Goal: Transaction & Acquisition: Book appointment/travel/reservation

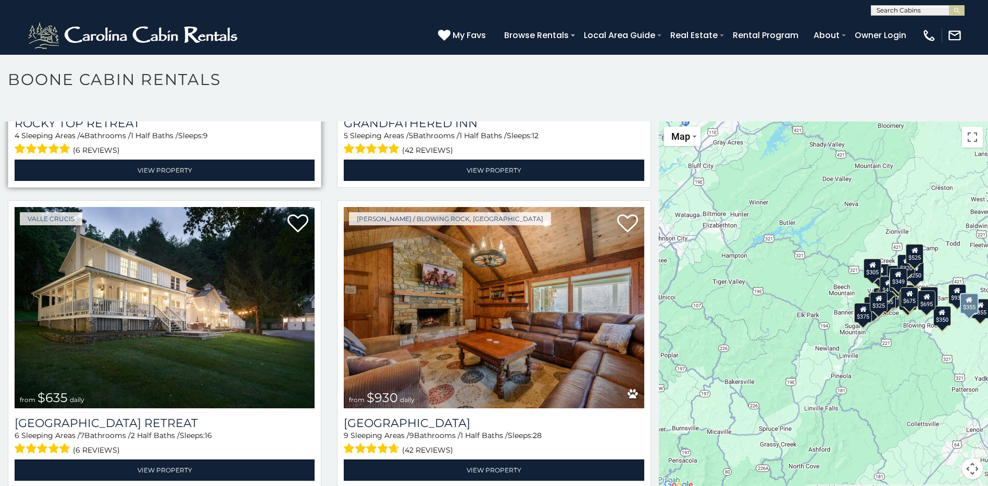
scroll to position [938, 0]
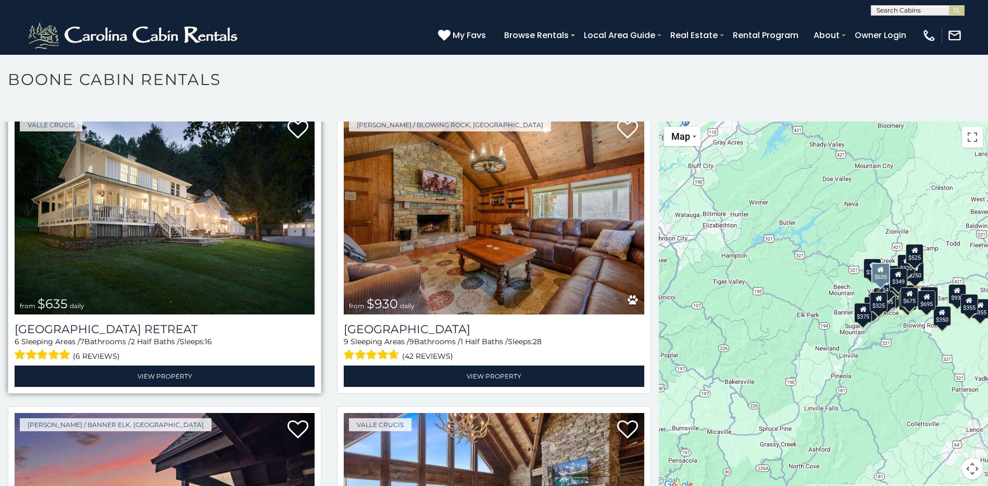
click at [171, 194] on img at bounding box center [165, 213] width 300 height 201
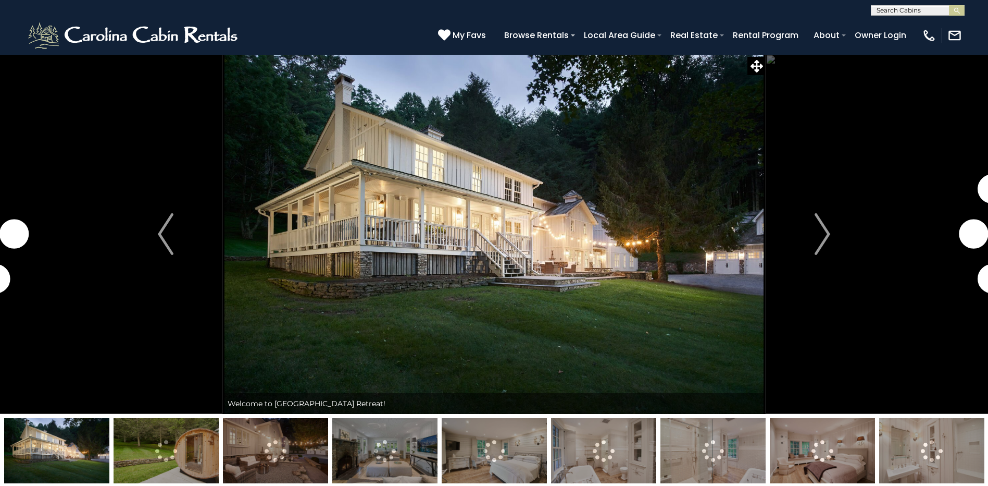
click at [264, 457] on img at bounding box center [275, 450] width 105 height 65
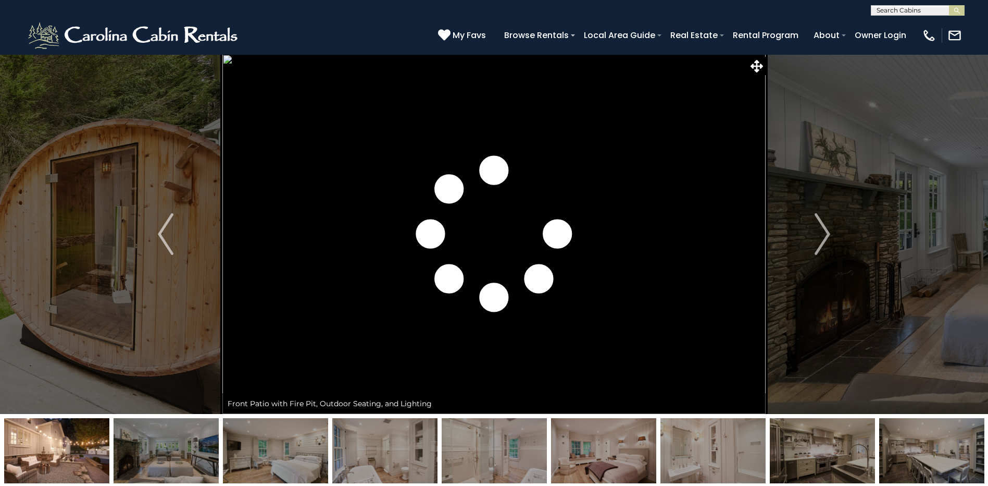
click at [390, 461] on img at bounding box center [384, 450] width 105 height 65
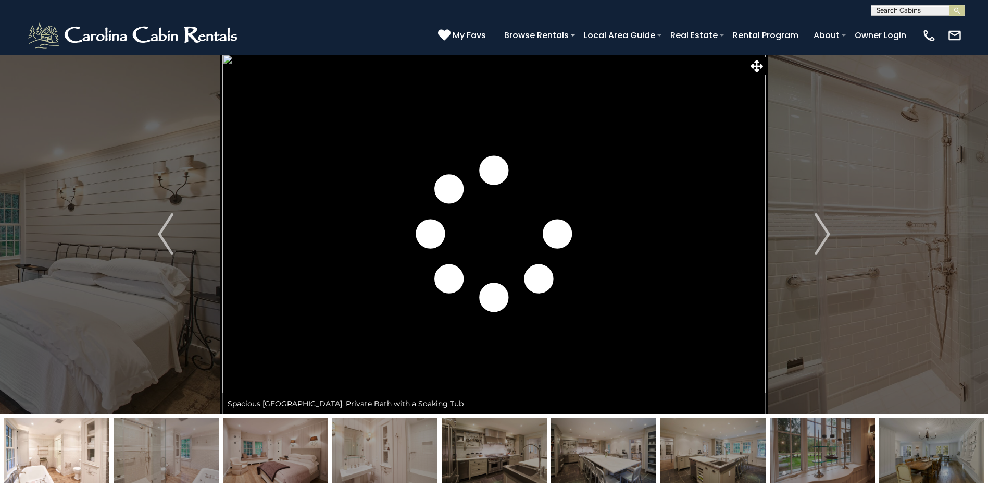
click at [529, 465] on img at bounding box center [494, 450] width 105 height 65
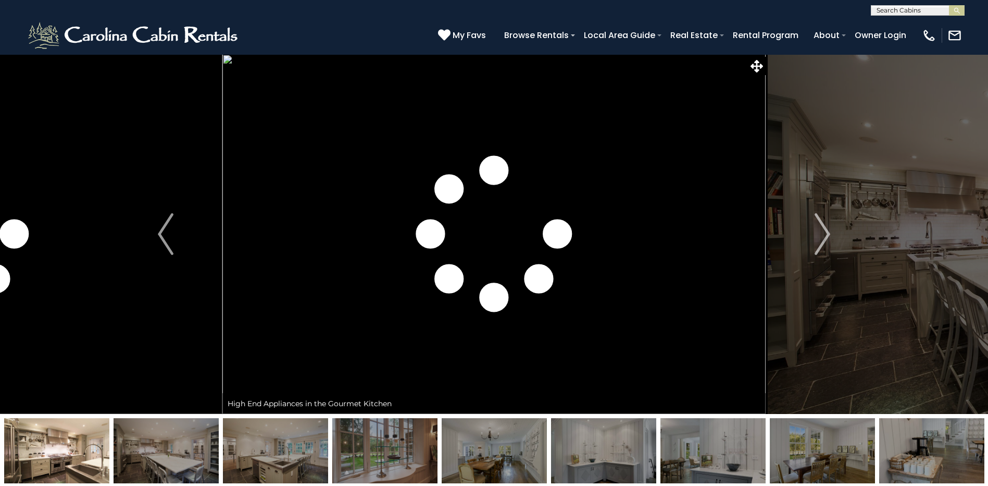
click at [610, 465] on img at bounding box center [603, 450] width 105 height 65
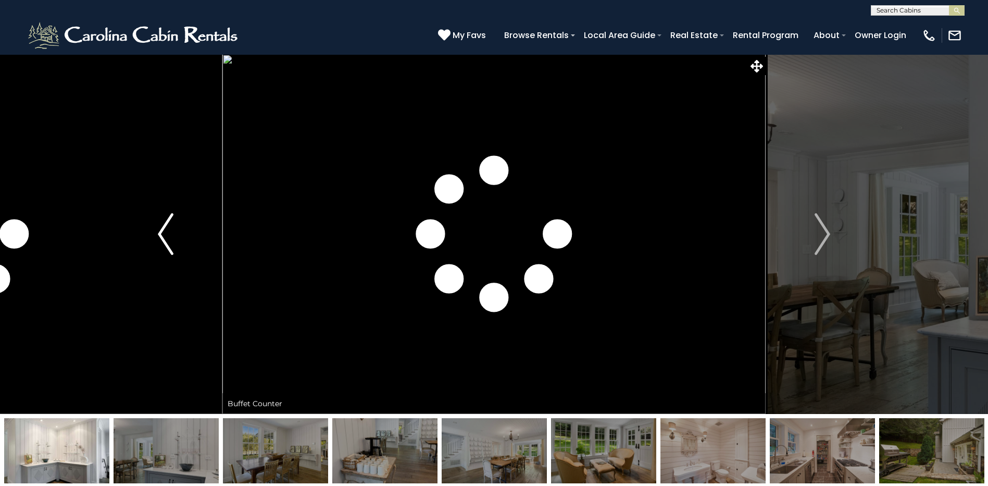
click at [163, 238] on img "Previous" at bounding box center [166, 234] width 16 height 42
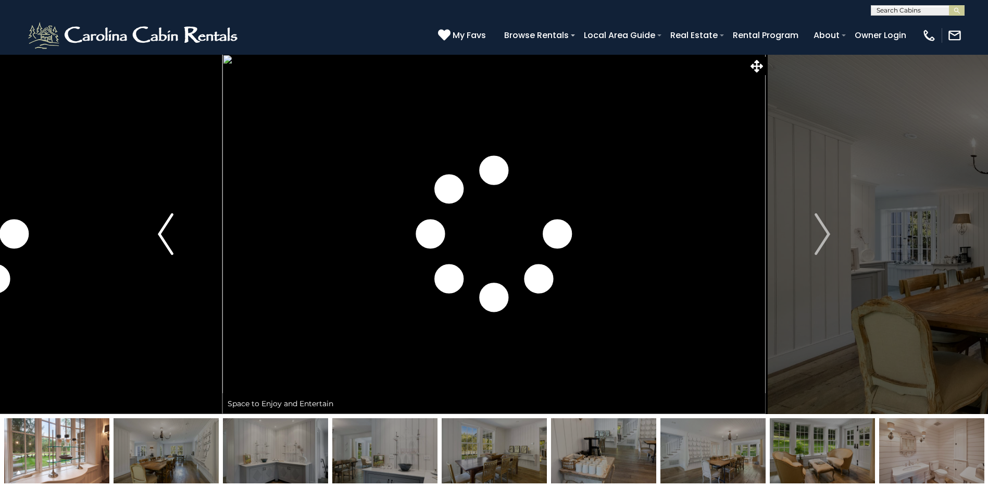
click at [163, 238] on img "Previous" at bounding box center [166, 234] width 16 height 42
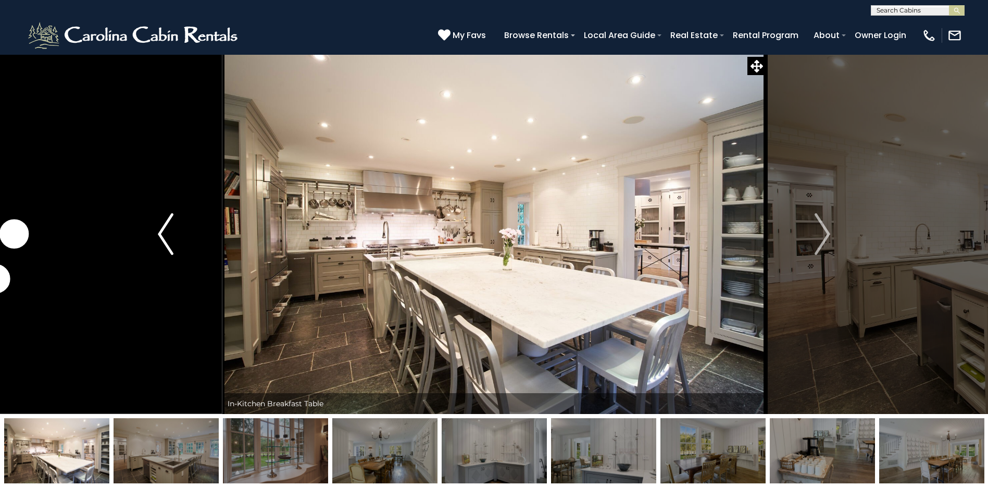
click at [163, 238] on img "Previous" at bounding box center [166, 234] width 16 height 42
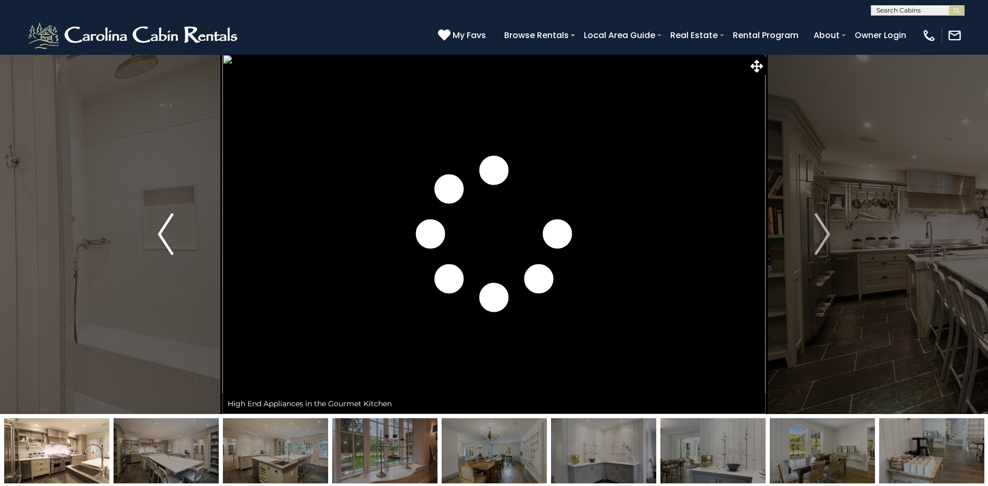
click at [163, 238] on img "Previous" at bounding box center [166, 234] width 16 height 42
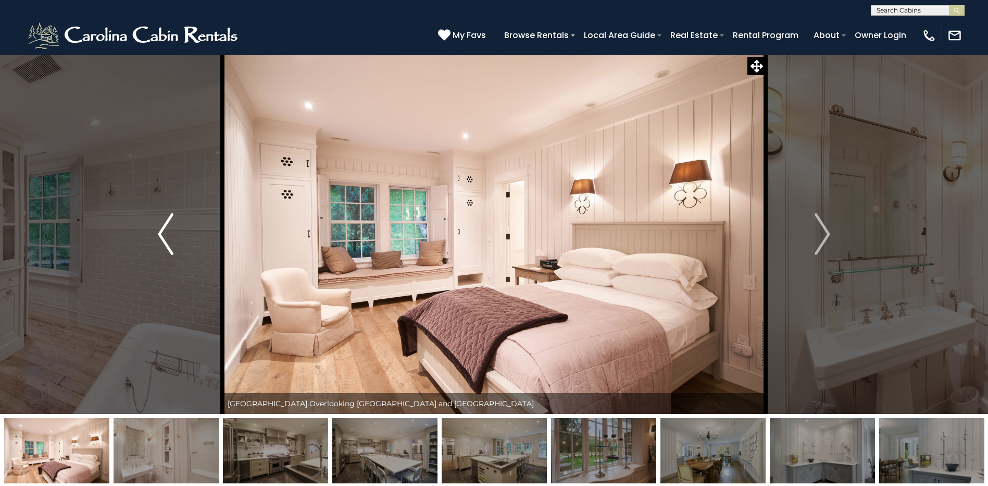
click at [163, 238] on img "Previous" at bounding box center [166, 234] width 16 height 42
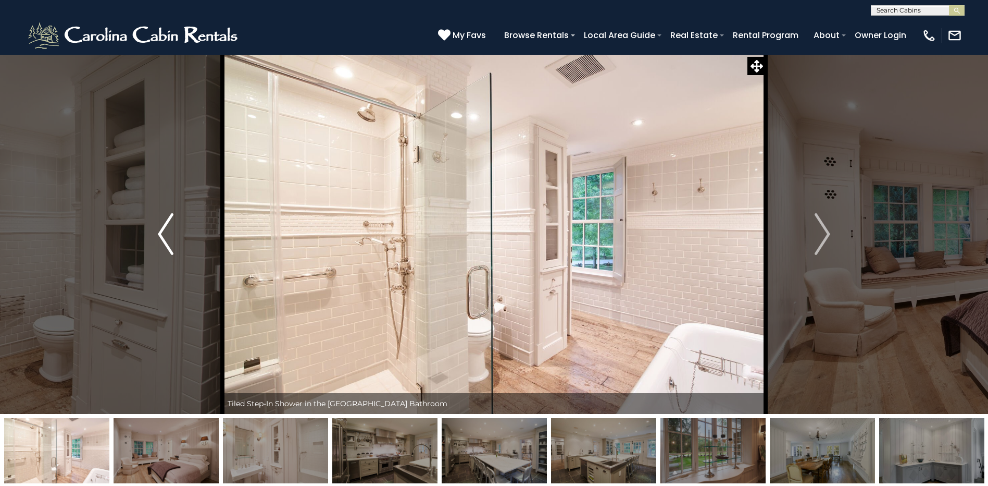
click at [163, 238] on img "Previous" at bounding box center [166, 234] width 16 height 42
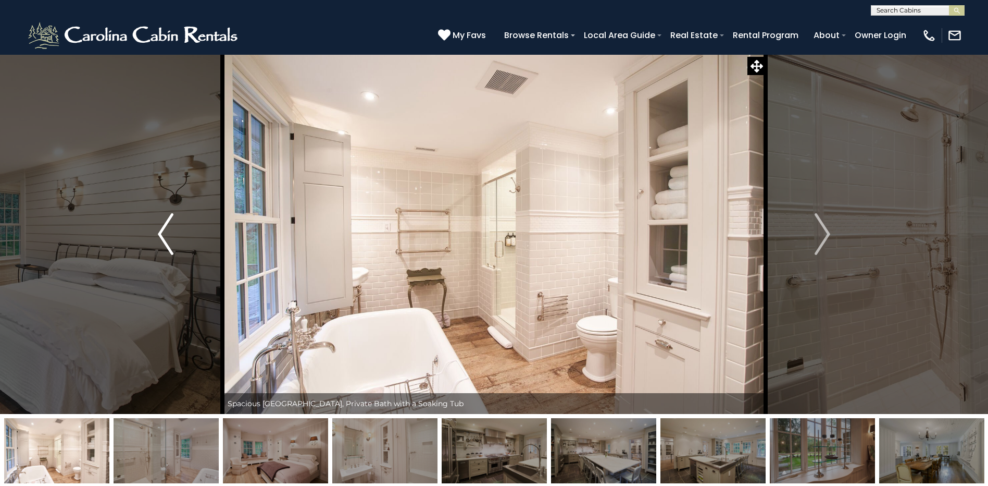
click at [163, 238] on img "Previous" at bounding box center [166, 234] width 16 height 42
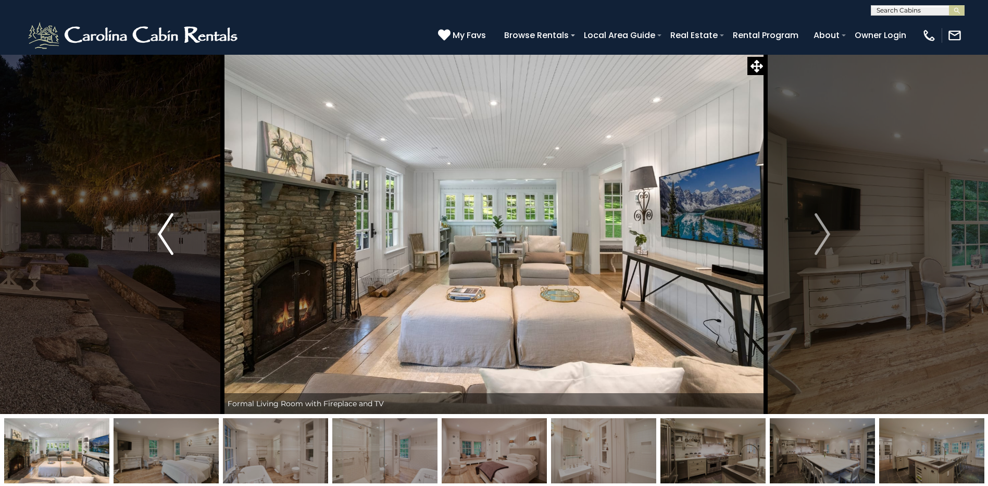
click at [163, 238] on img "Previous" at bounding box center [166, 234] width 16 height 42
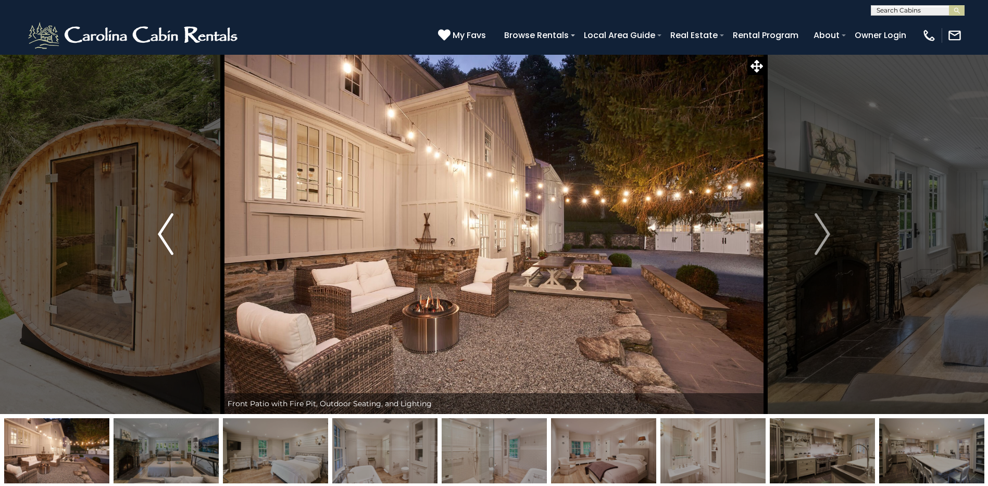
click at [163, 238] on img "Previous" at bounding box center [166, 234] width 16 height 42
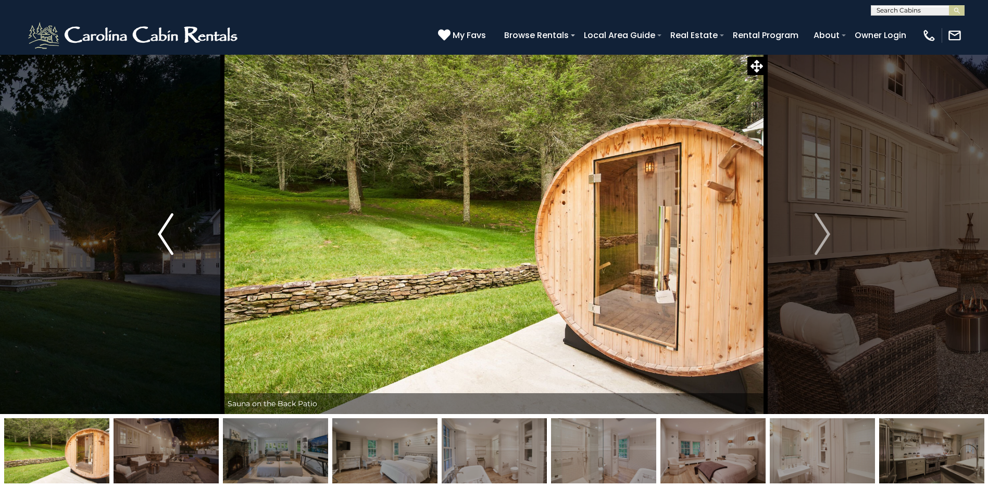
click at [163, 238] on img "Previous" at bounding box center [166, 234] width 16 height 42
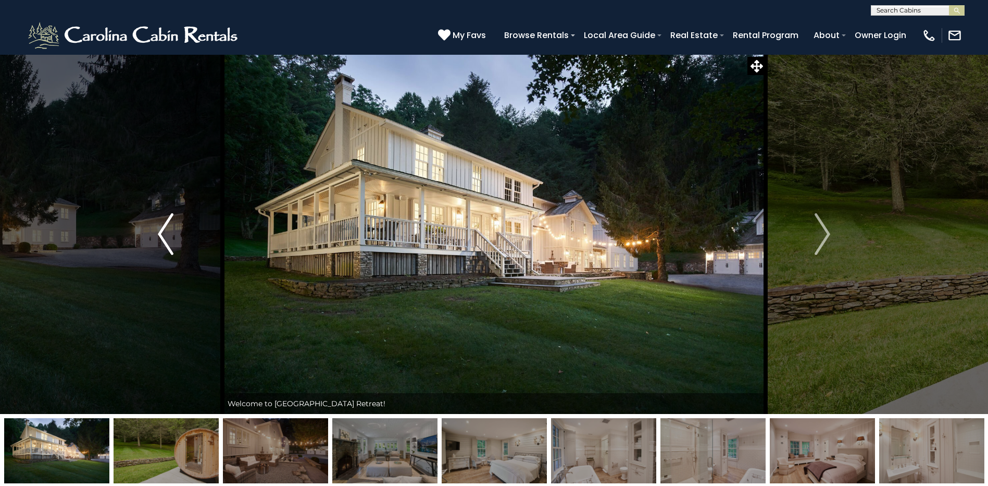
click at [163, 238] on img "Previous" at bounding box center [166, 234] width 16 height 42
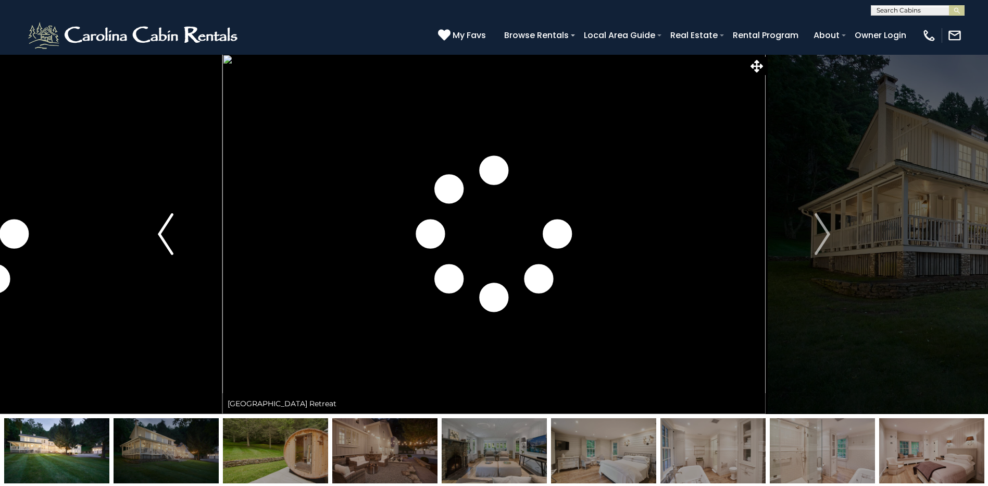
click at [163, 238] on img "Previous" at bounding box center [166, 234] width 16 height 42
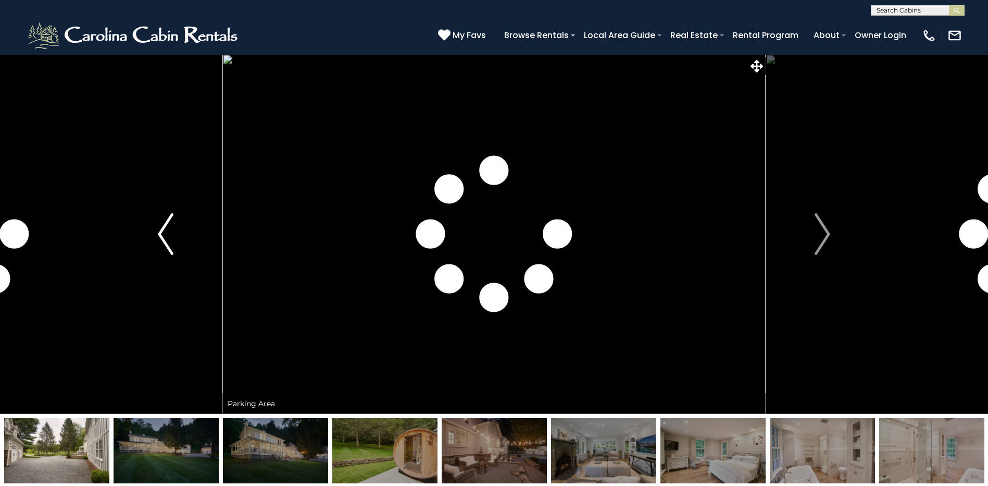
click at [163, 238] on img "Previous" at bounding box center [166, 234] width 16 height 42
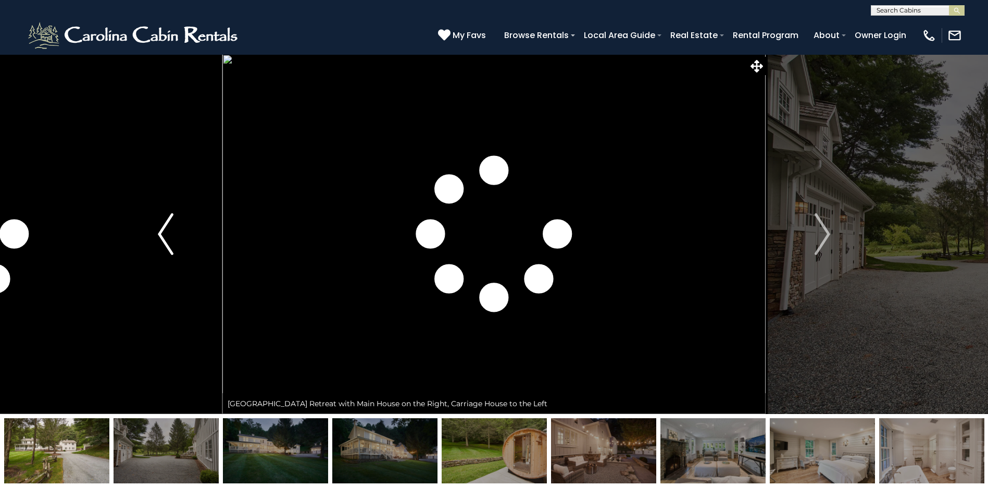
click at [163, 238] on img "Previous" at bounding box center [166, 234] width 16 height 42
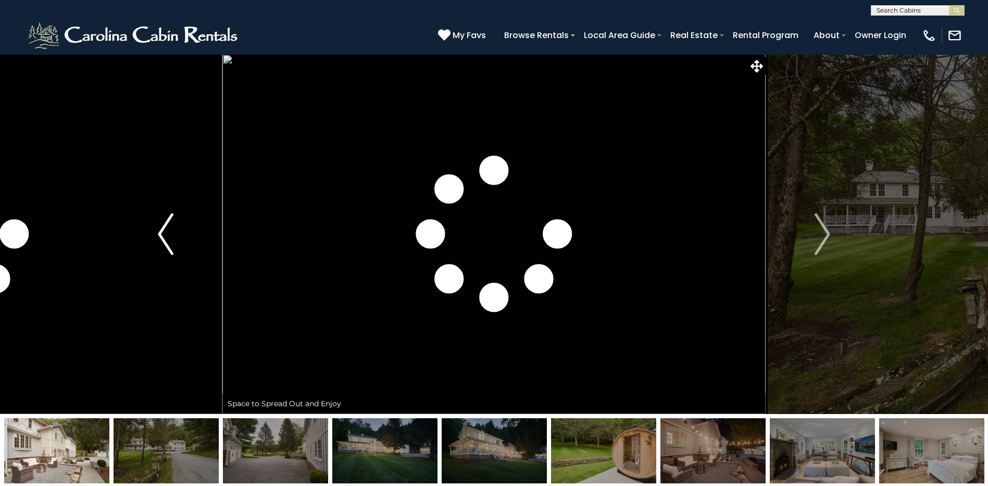
click at [163, 238] on img "Previous" at bounding box center [166, 234] width 16 height 42
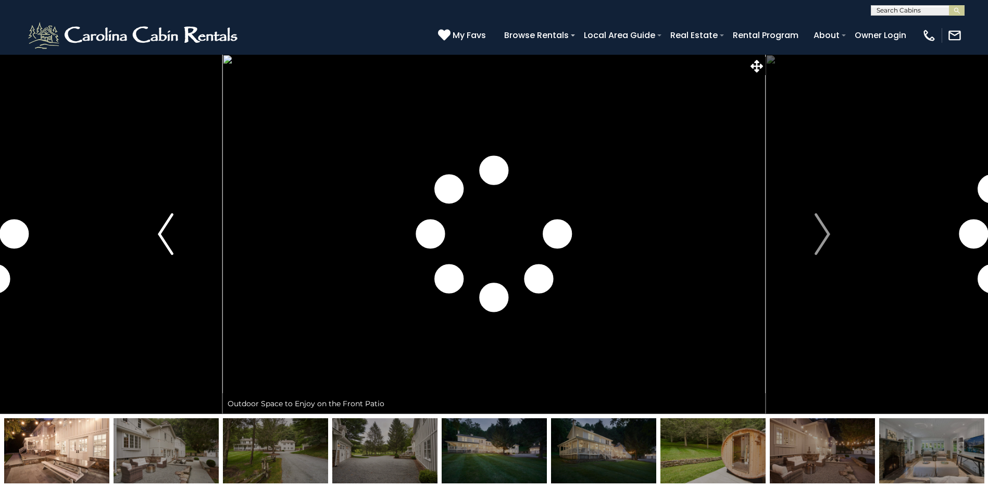
click at [163, 238] on img "Previous" at bounding box center [166, 234] width 16 height 42
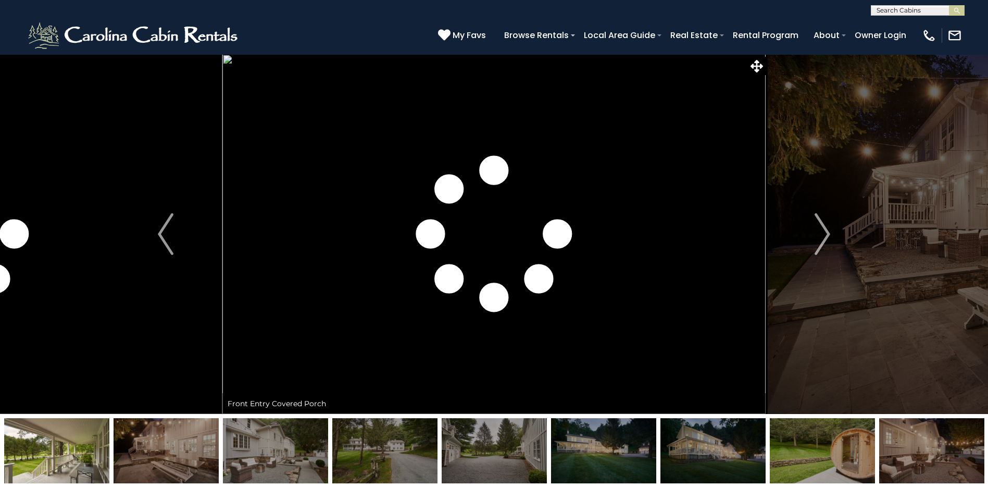
click at [72, 449] on img at bounding box center [56, 450] width 105 height 65
click at [175, 456] on img at bounding box center [166, 450] width 105 height 65
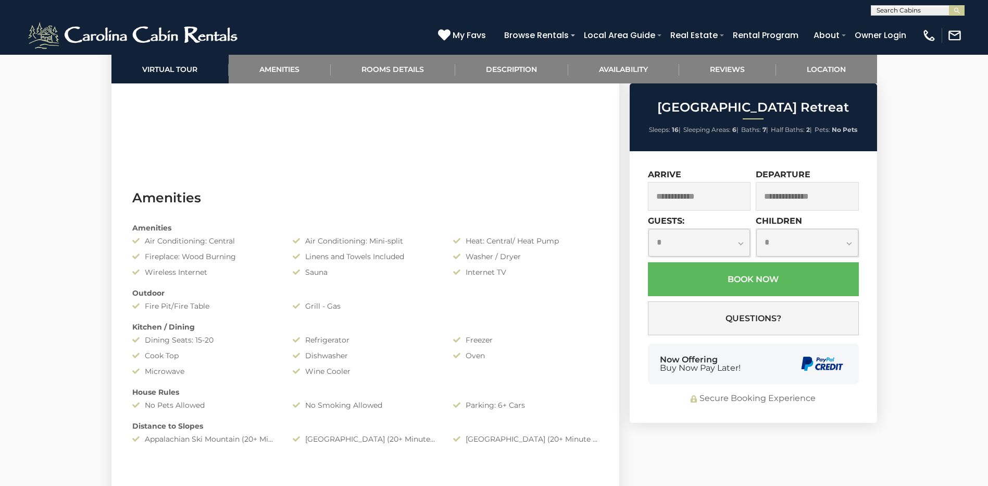
scroll to position [990, 0]
